Goal: Find specific page/section: Find specific page/section

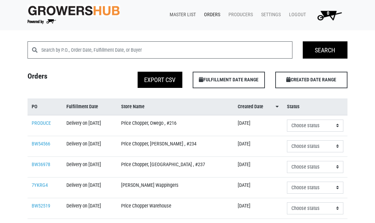
click at [181, 13] on link "Master List" at bounding box center [181, 14] width 34 height 13
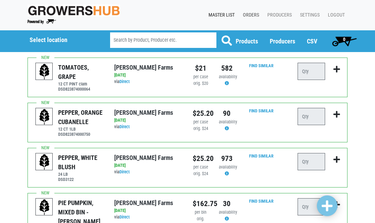
click at [249, 13] on link "Orders" at bounding box center [250, 15] width 24 height 13
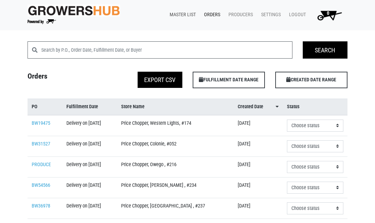
click at [181, 14] on link "Master List" at bounding box center [181, 14] width 34 height 13
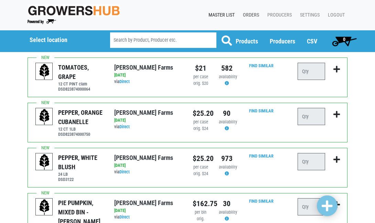
click at [246, 15] on link "Orders" at bounding box center [250, 15] width 24 height 13
